Goal: Transaction & Acquisition: Purchase product/service

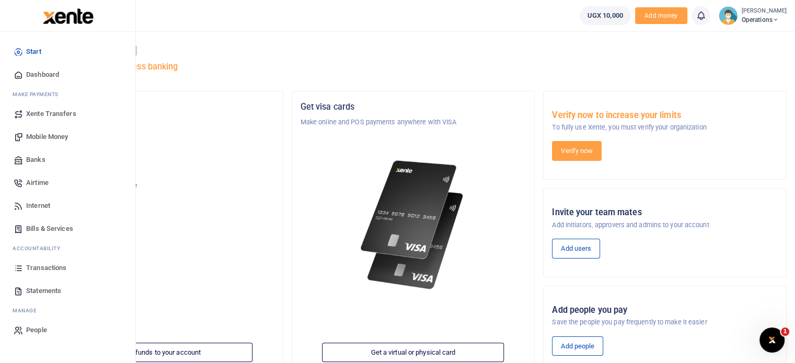
click at [43, 203] on span "Internet" at bounding box center [38, 206] width 24 height 10
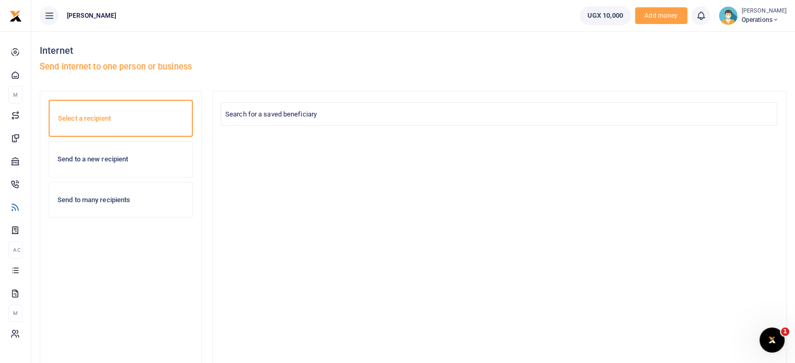
click at [137, 168] on div "Send to a new recipient" at bounding box center [120, 160] width 143 height 36
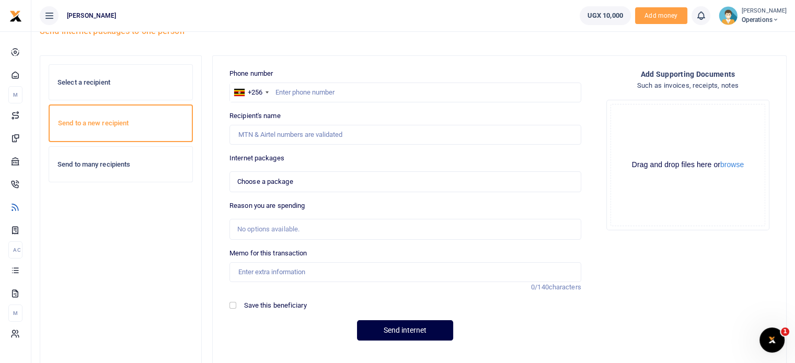
scroll to position [52, 0]
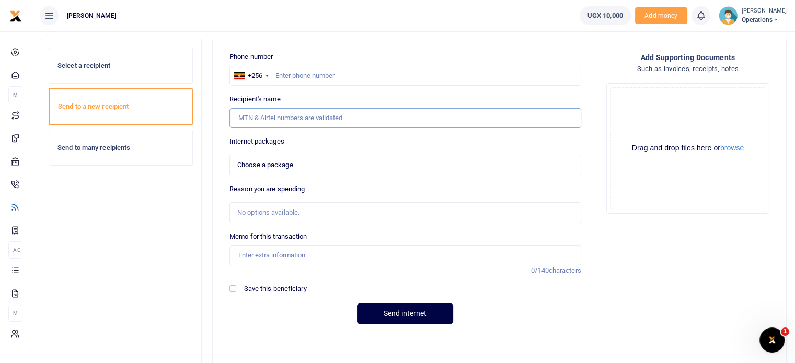
click at [328, 120] on input "Recipient's name" at bounding box center [405, 118] width 352 height 20
click at [448, 130] on div "Phone number +256 Uganda +256 Phone is required. Recipient's name Name is requi…" at bounding box center [405, 192] width 360 height 281
click at [418, 164] on span "Choose a package" at bounding box center [401, 165] width 329 height 10
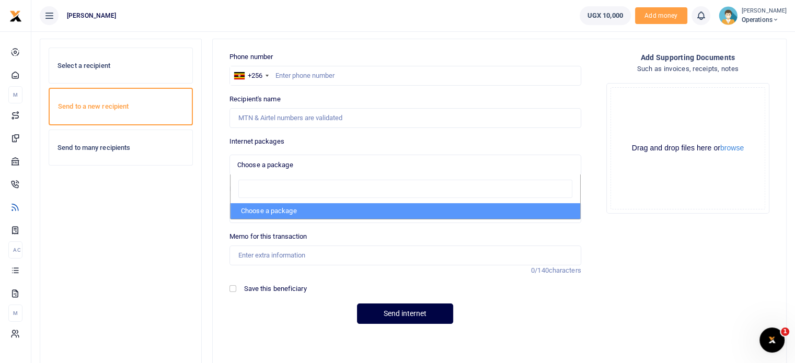
click at [418, 164] on span "Choose a package" at bounding box center [401, 165] width 329 height 10
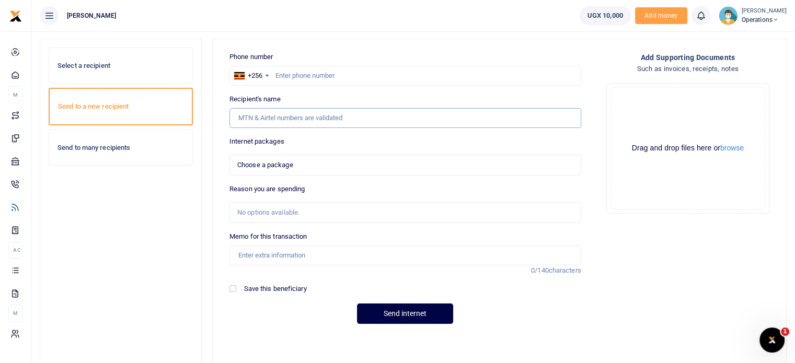
click at [434, 114] on input "Recipient's name" at bounding box center [405, 118] width 352 height 20
click at [420, 73] on input "text" at bounding box center [405, 76] width 352 height 20
click at [420, 73] on input "75177277" at bounding box center [405, 76] width 352 height 20
type input "751772772"
select select
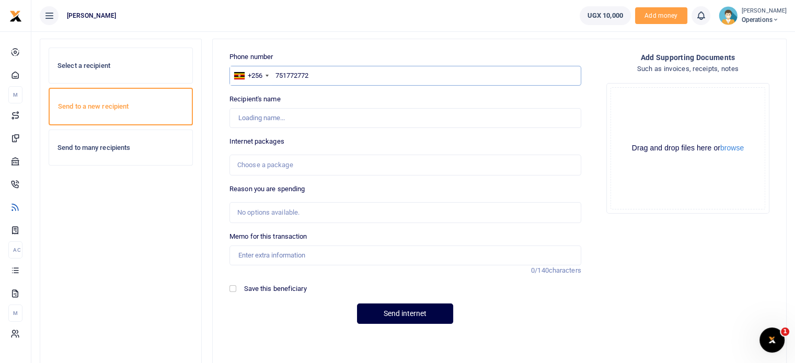
type input "[PERSON_NAME]"
type input "751772772"
click at [370, 163] on div "Choose a package" at bounding box center [401, 165] width 329 height 10
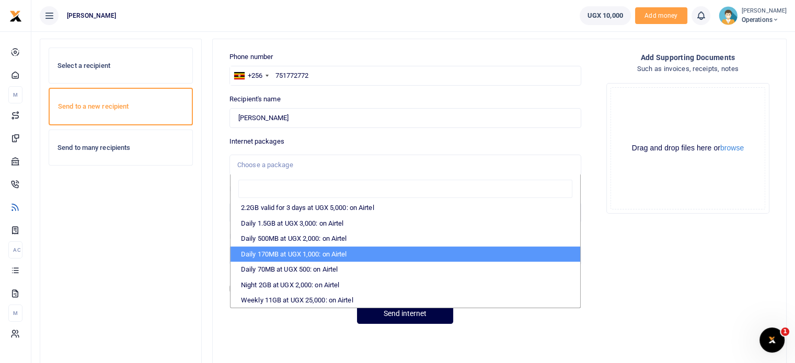
scroll to position [0, 0]
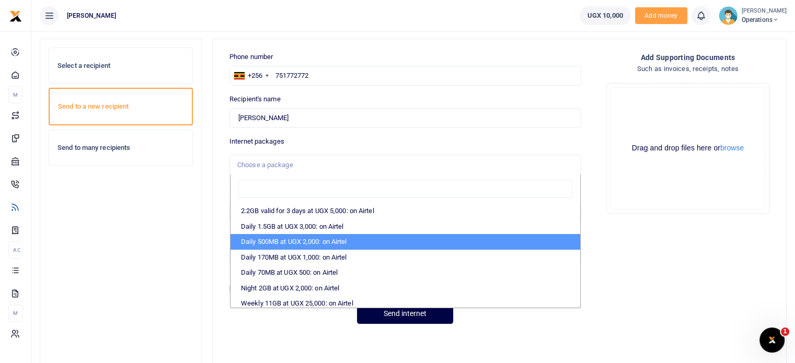
click at [456, 239] on li "Daily 500MB at UGX 2,000: on Airtel" at bounding box center [405, 242] width 350 height 16
select select "bOgthpMmaC1ZLyOYxyMBh/nwXpWjamjlKDVIJyooj9U="
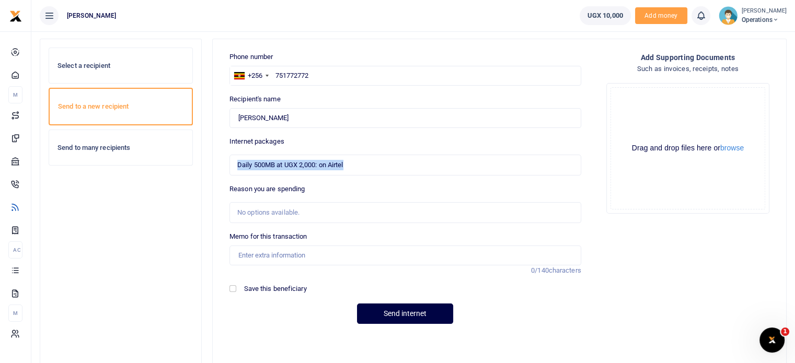
drag, startPoint x: 365, startPoint y: 163, endPoint x: 230, endPoint y: 163, distance: 134.8
click at [230, 162] on div "Daily 500MB at UGX 2,000: on Airtel Choose a package" at bounding box center [405, 164] width 351 height 11
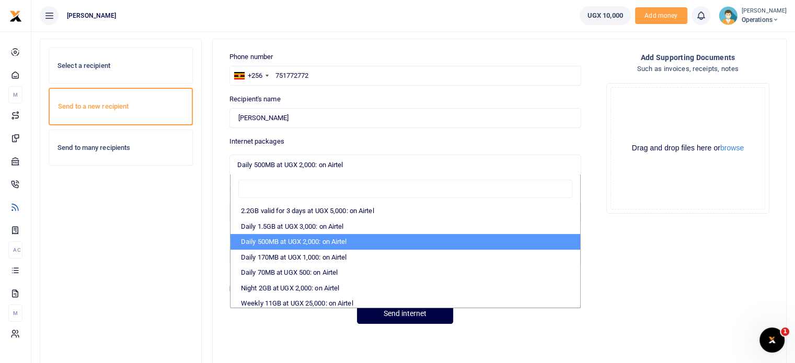
click at [378, 234] on li "Daily 500MB at UGX 2,000: on Airtel" at bounding box center [405, 242] width 350 height 16
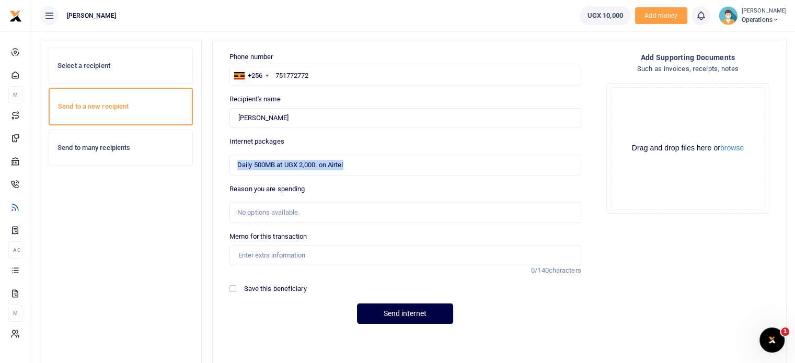
drag, startPoint x: 365, startPoint y: 159, endPoint x: 237, endPoint y: 160, distance: 127.5
click at [237, 160] on div "Daily 500MB at UGX 2,000: on Airtel Choose a package" at bounding box center [405, 164] width 351 height 11
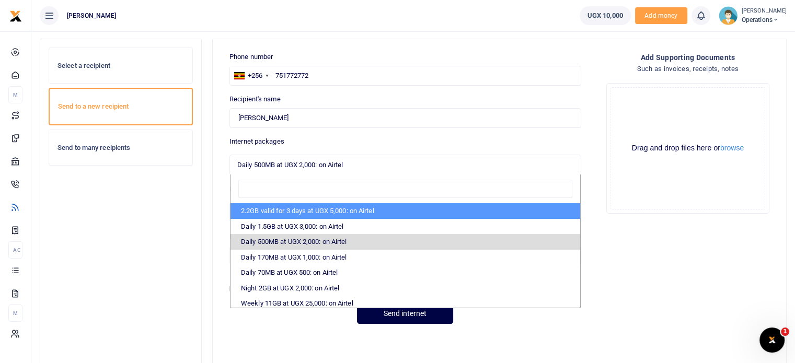
click at [400, 215] on li "2.2GB valid for 3 days at UGX 5,000: on Airtel" at bounding box center [405, 211] width 350 height 16
select select "bOgthpMmaC1ZLyOYxyMBhyAGo3oYKt9cGxlMHNFThRQ="
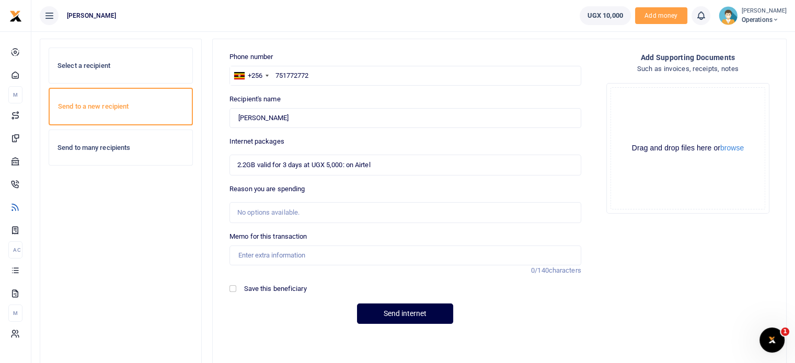
click at [387, 169] on span "2.2GB valid for 3 days at UGX 5,000: on Airtel" at bounding box center [401, 165] width 329 height 10
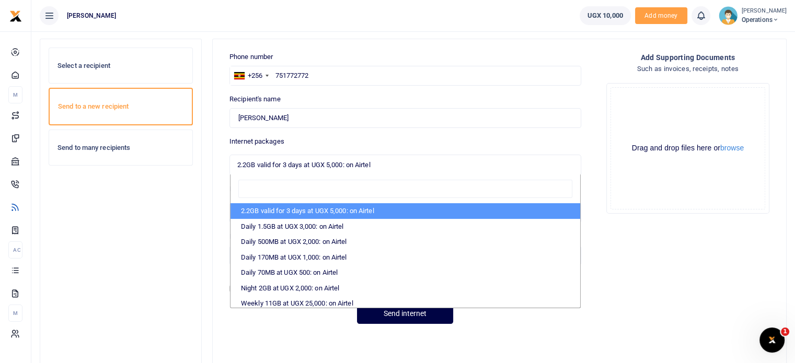
click at [384, 165] on span "2.2GB valid for 3 days at UGX 5,000: on Airtel" at bounding box center [401, 165] width 329 height 10
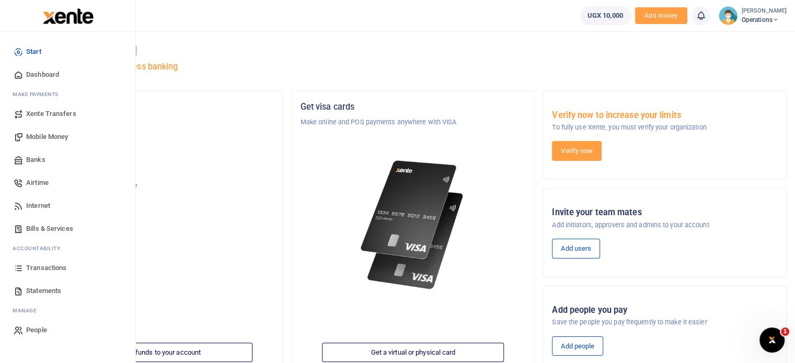
click at [34, 200] on link "Internet" at bounding box center [67, 205] width 119 height 23
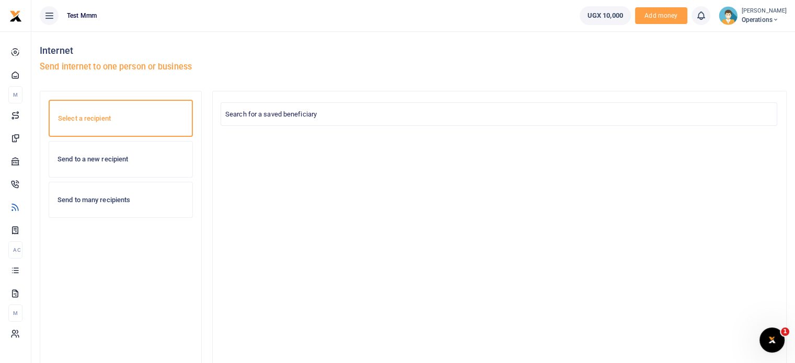
click at [111, 165] on div "Send to a new recipient" at bounding box center [120, 160] width 143 height 36
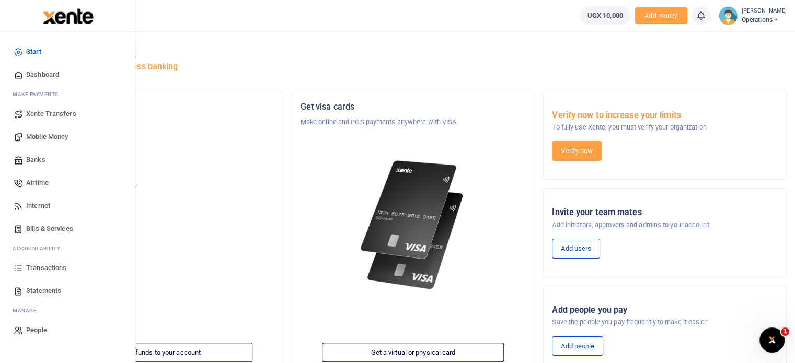
click at [39, 160] on span "Banks" at bounding box center [35, 160] width 19 height 10
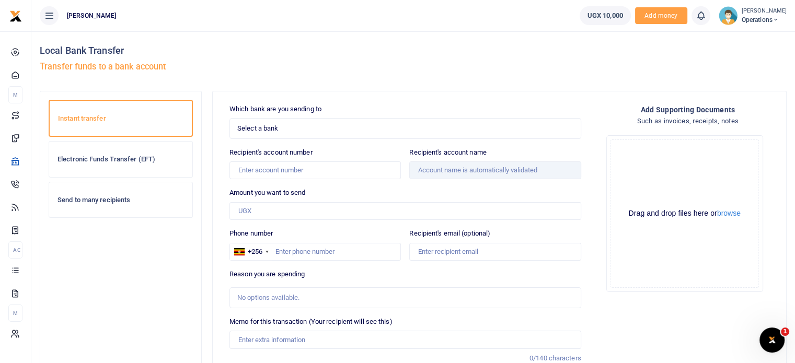
click at [163, 168] on div "Electronic Funds Transfer (EFT)" at bounding box center [120, 160] width 143 height 36
click at [156, 167] on div at bounding box center [397, 181] width 795 height 363
click at [319, 126] on span "Select a bank" at bounding box center [401, 128] width 329 height 10
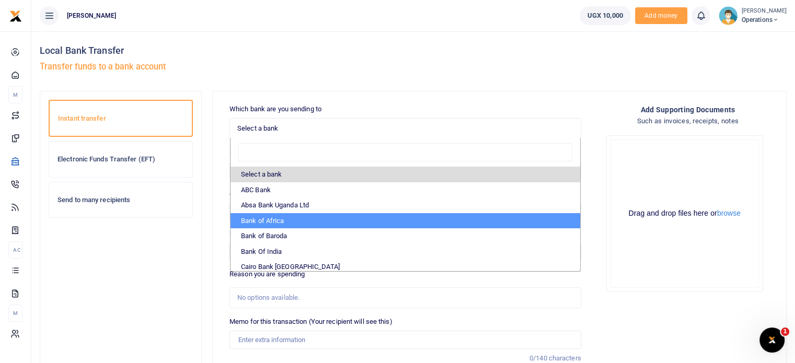
click at [291, 218] on li "Bank of Africa" at bounding box center [405, 221] width 350 height 16
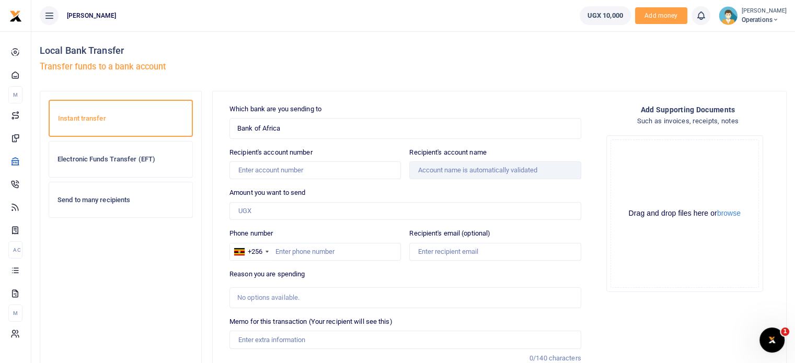
click at [288, 133] on div "Bank of Africa Select an option..." at bounding box center [405, 128] width 351 height 11
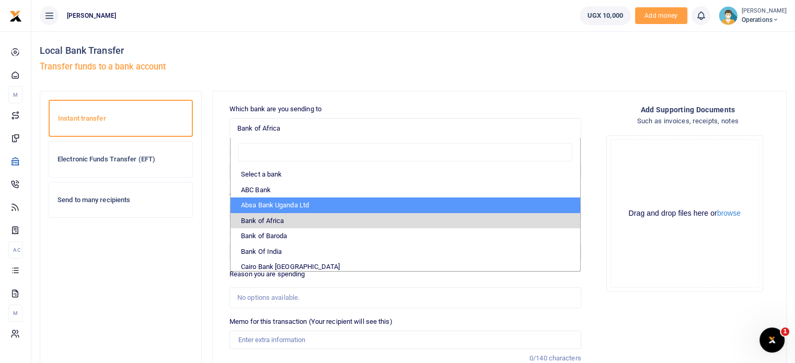
click at [281, 201] on li "Absa Bank Uganda Ltd" at bounding box center [405, 206] width 350 height 16
select select "ABSA"
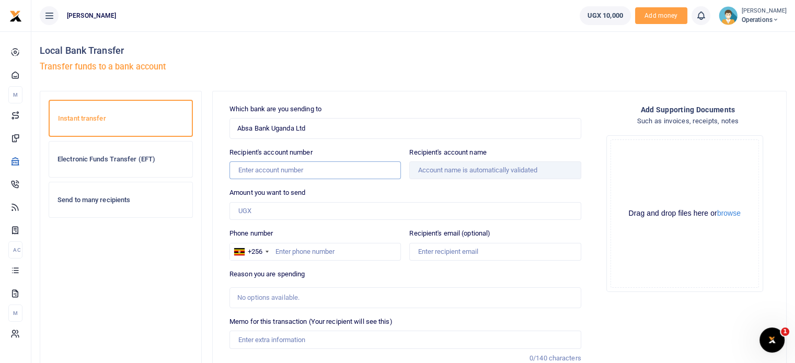
click at [297, 162] on input "Recipient's account number" at bounding box center [314, 170] width 171 height 18
paste input "6008511762"
type input "6008511762"
click at [332, 198] on div "Amount you want to send Amount is required." at bounding box center [405, 204] width 352 height 32
